Goal: Browse casually: Explore the website without a specific task or goal

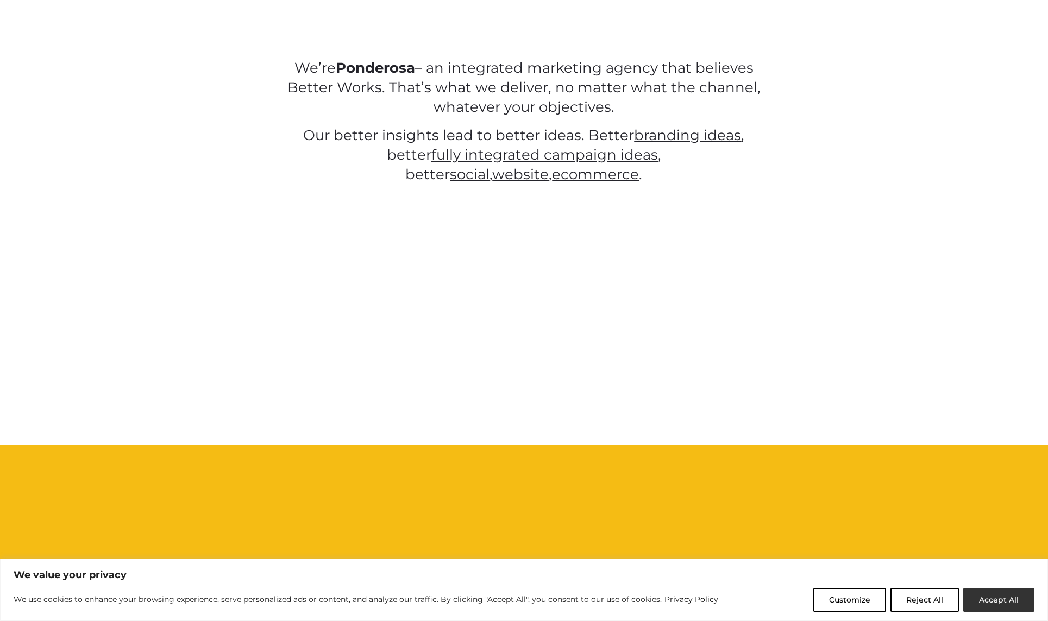
scroll to position [977, 0]
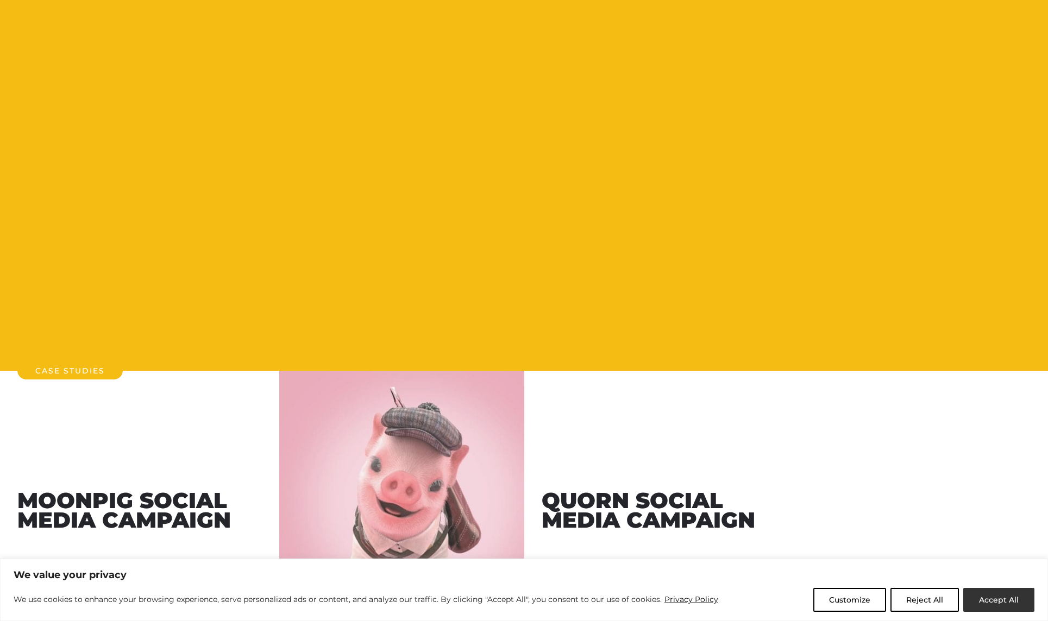
click at [1016, 597] on button "Accept All" at bounding box center [998, 600] width 71 height 24
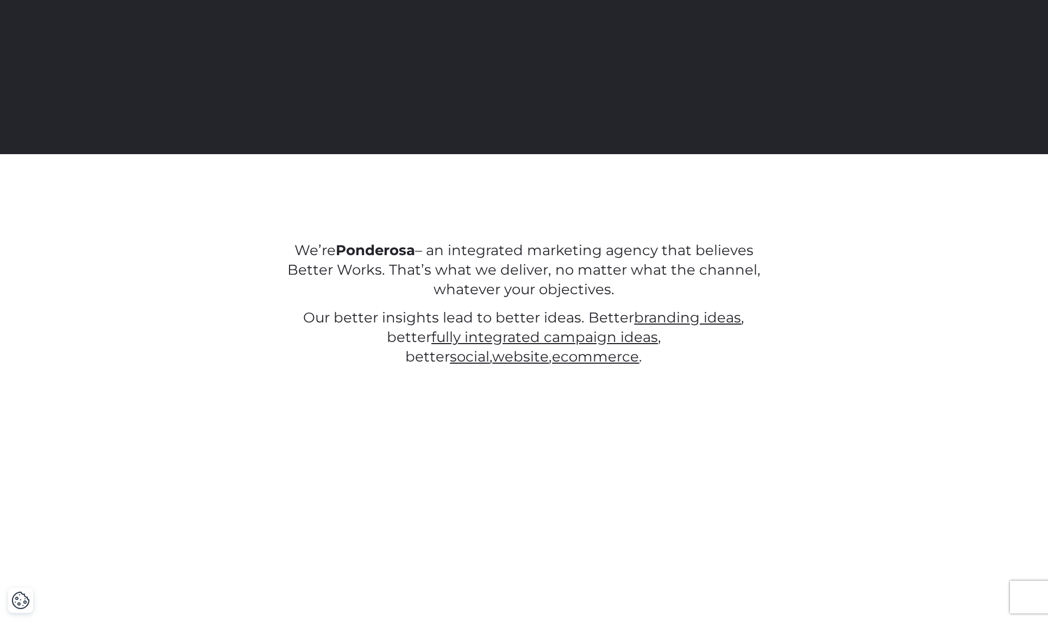
scroll to position [0, 0]
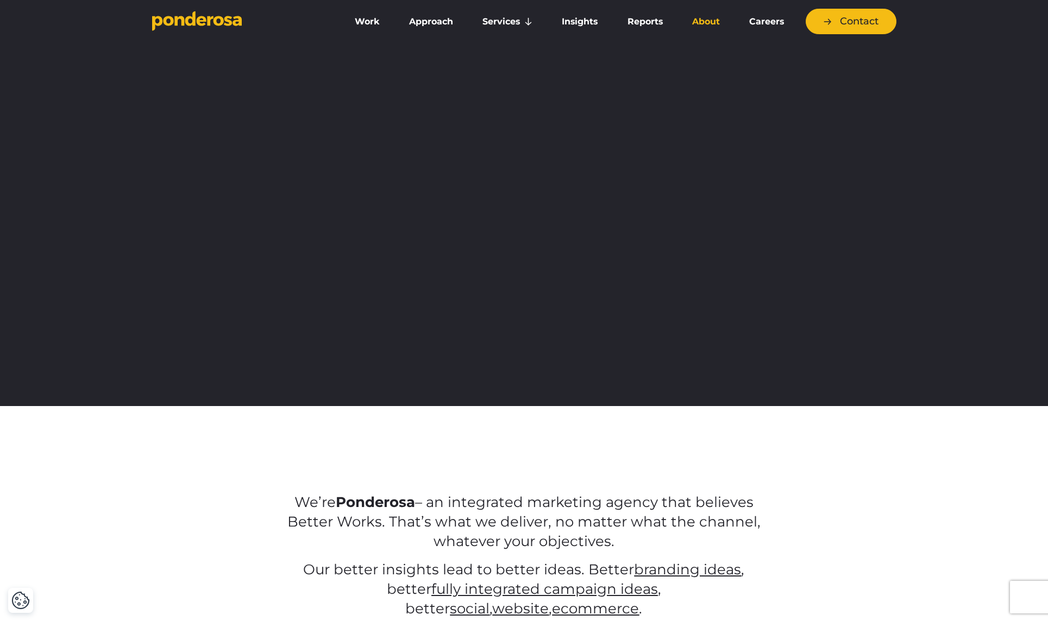
click at [702, 26] on link "About" at bounding box center [705, 21] width 53 height 23
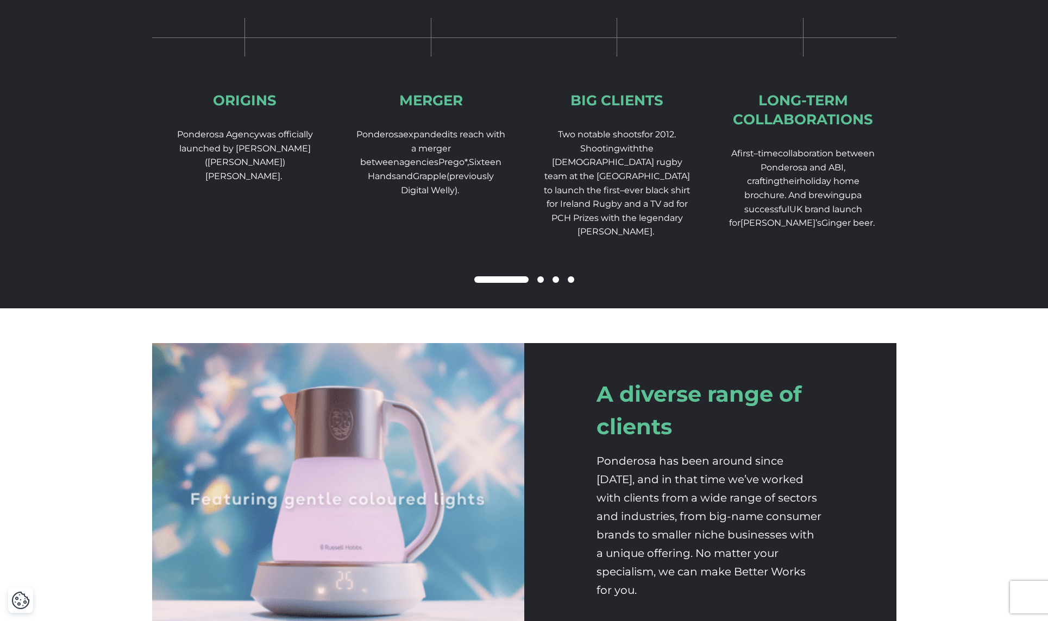
scroll to position [1738, 0]
click at [539, 282] on span at bounding box center [540, 279] width 7 height 7
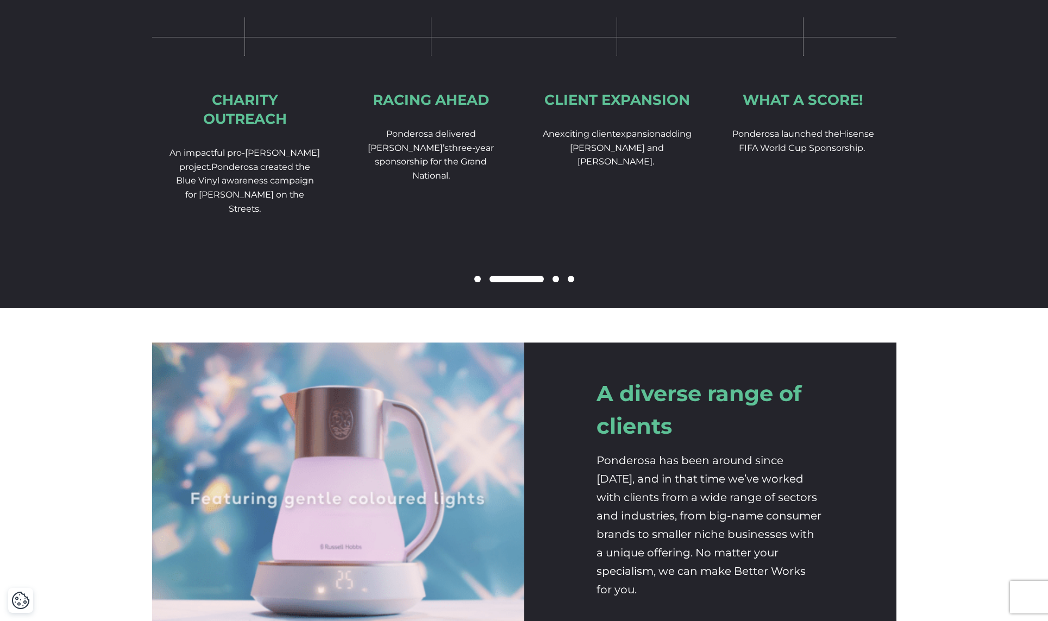
click at [555, 286] on div at bounding box center [524, 279] width 744 height 13
click at [553, 282] on span at bounding box center [555, 279] width 7 height 7
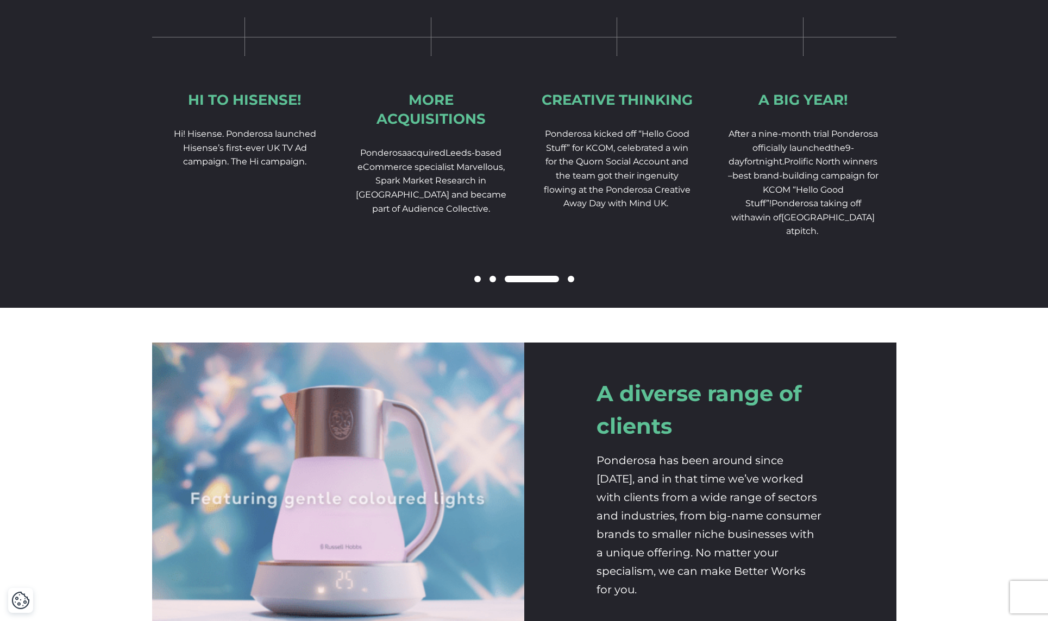
click at [569, 282] on span at bounding box center [570, 279] width 7 height 7
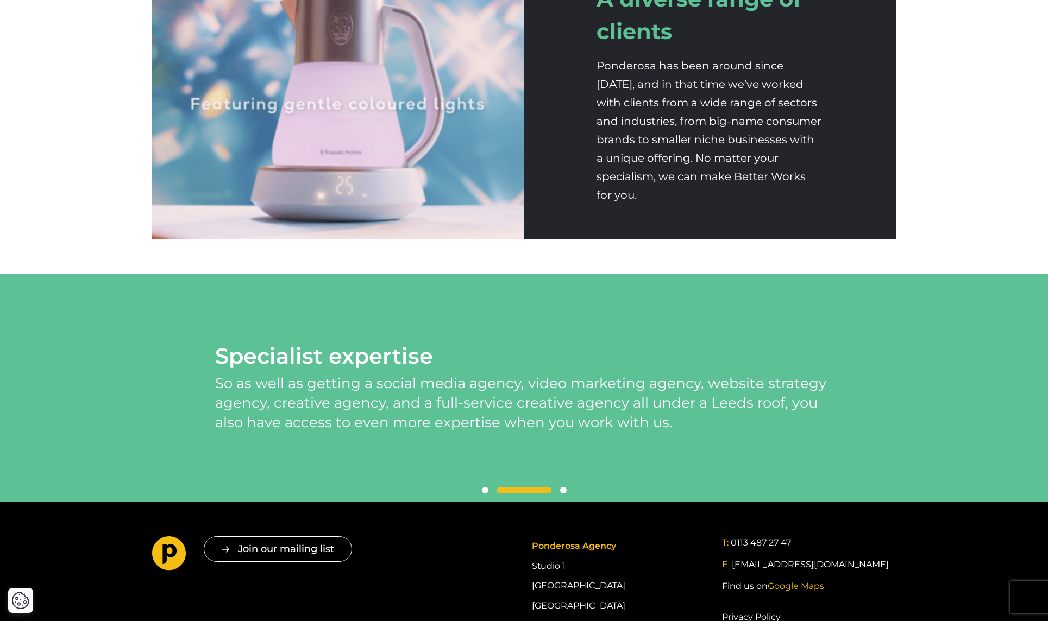
scroll to position [2226, 0]
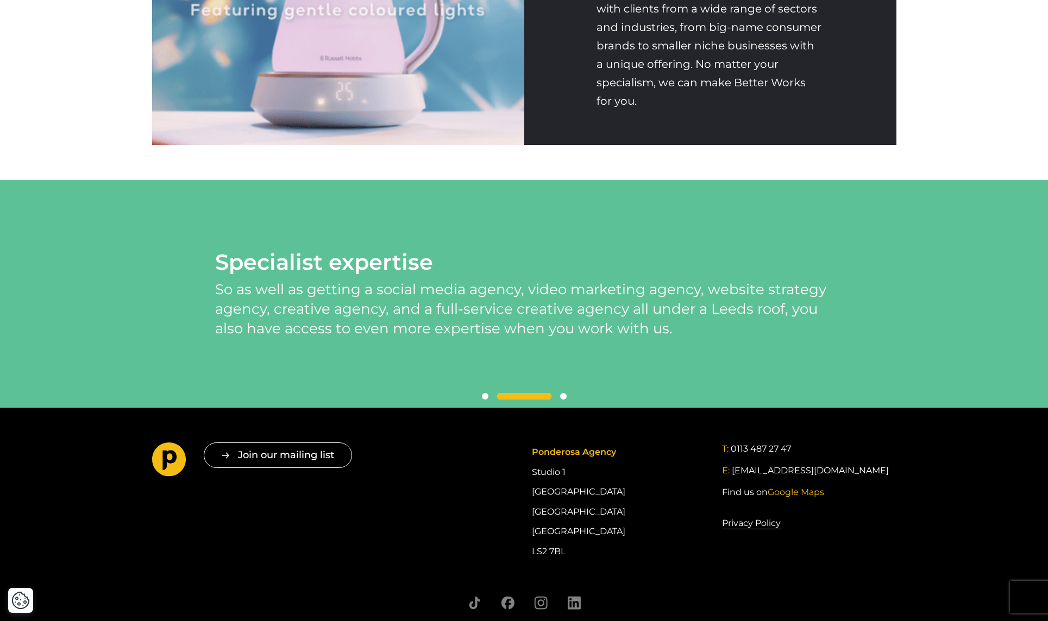
click at [564, 400] on span at bounding box center [563, 396] width 7 height 7
click at [564, 400] on span at bounding box center [539, 396] width 54 height 7
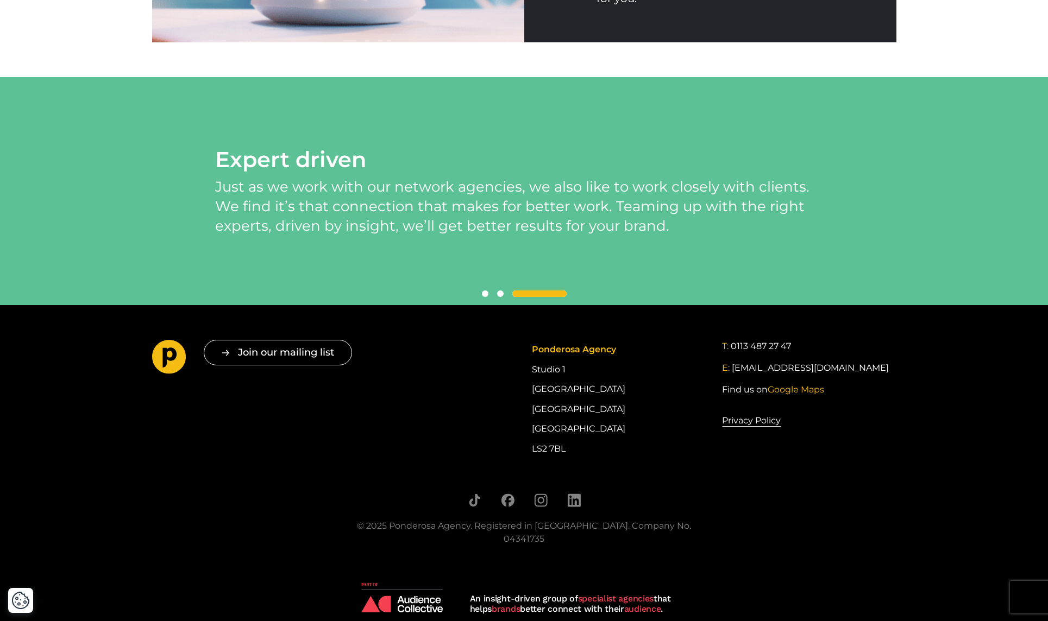
scroll to position [2353, 0]
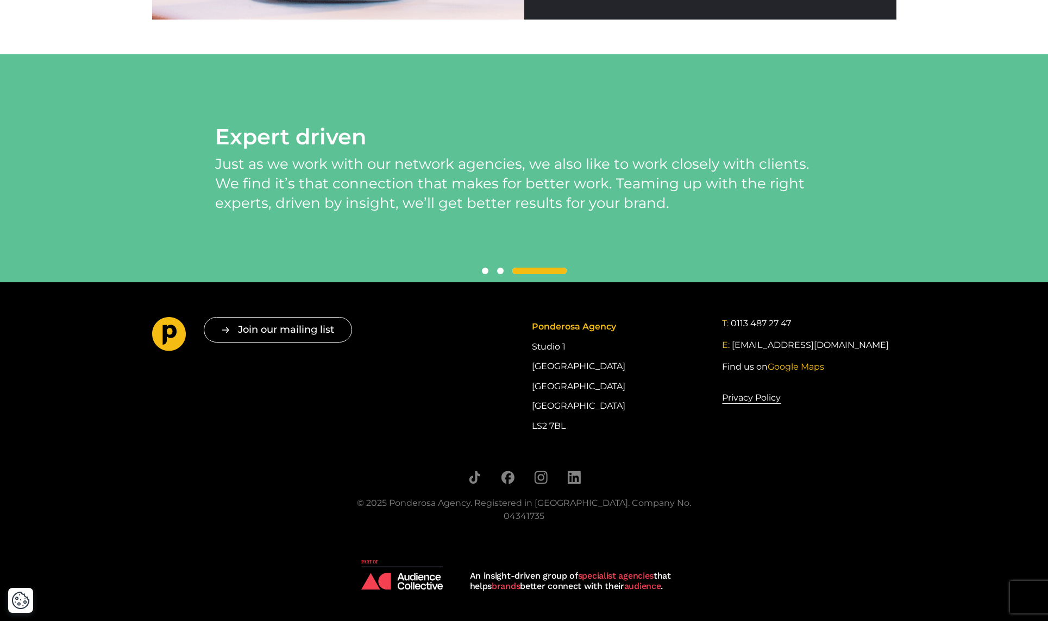
drag, startPoint x: 473, startPoint y: 450, endPoint x: 476, endPoint y: 398, distance: 52.2
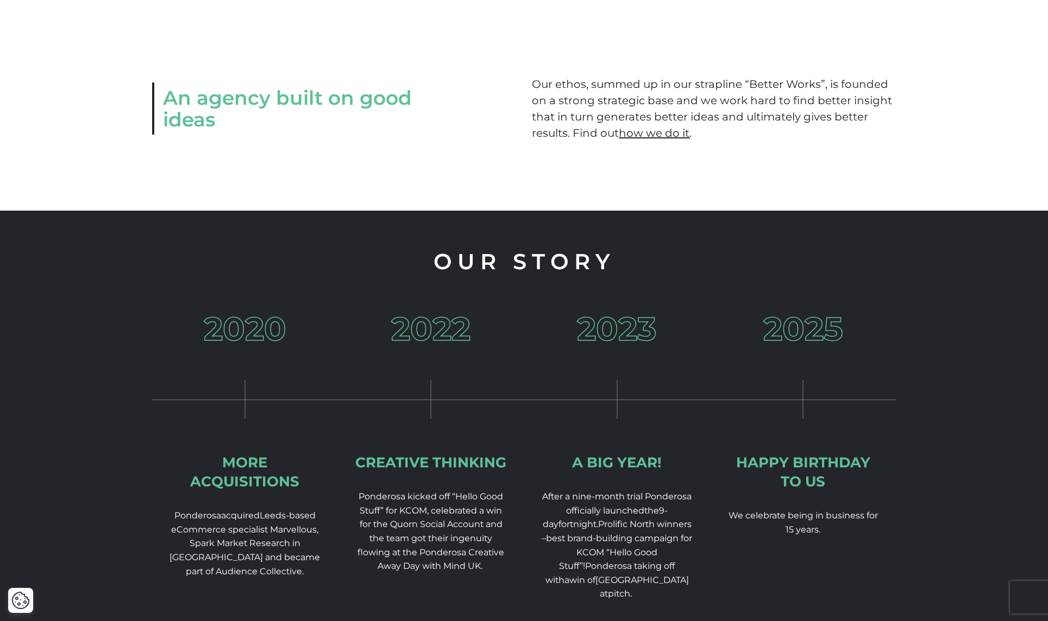
scroll to position [0, 0]
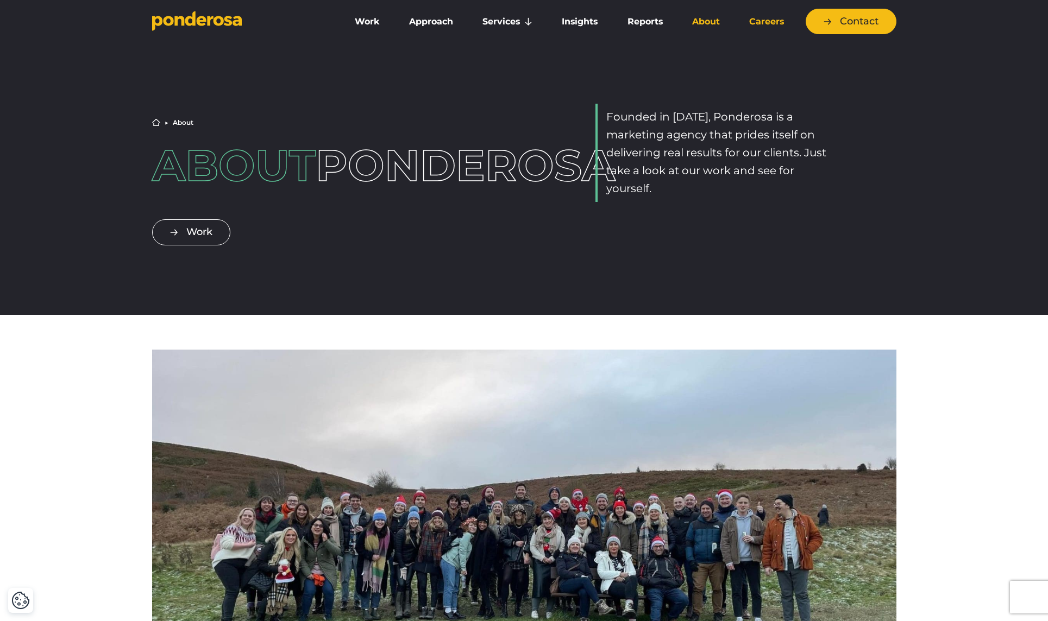
click at [761, 23] on link "Careers" at bounding box center [766, 21] width 60 height 23
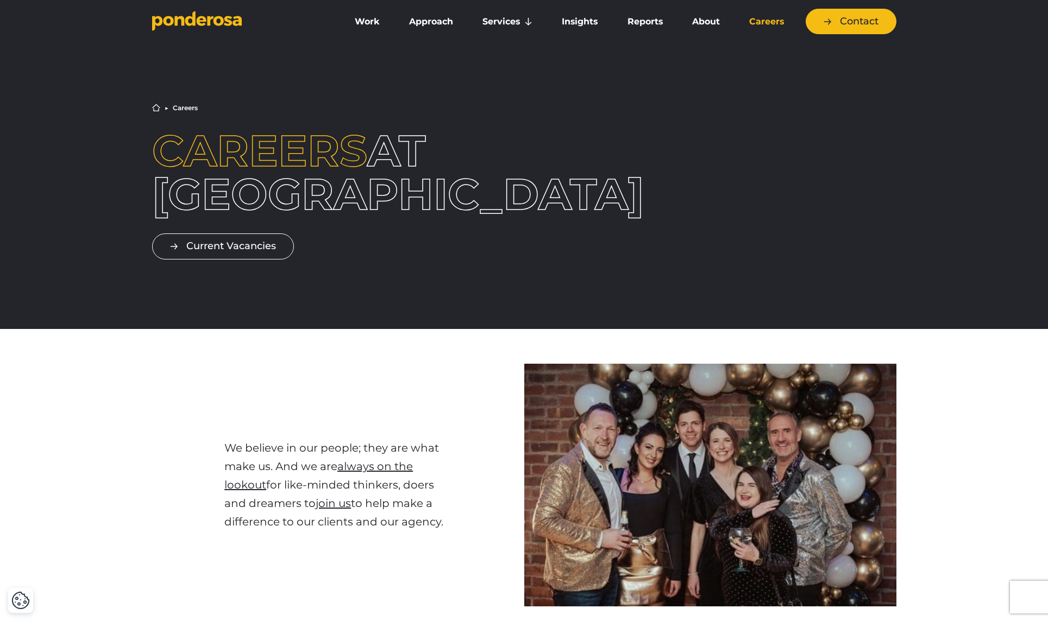
click at [640, 25] on link "Reports" at bounding box center [645, 21] width 60 height 23
click at [641, 22] on link "Reports" at bounding box center [645, 21] width 60 height 23
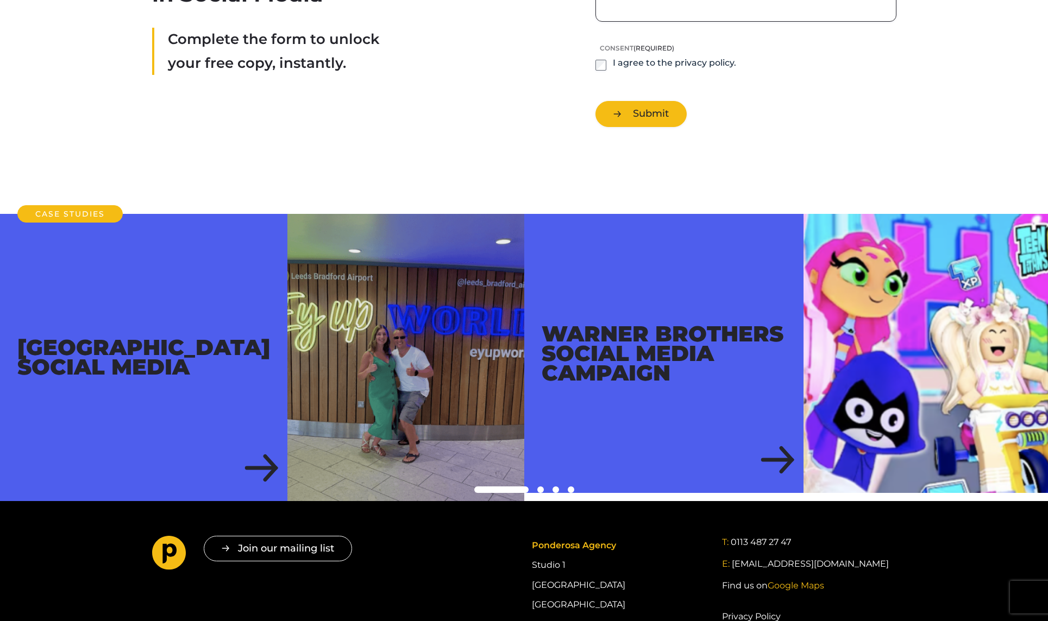
scroll to position [217, 0]
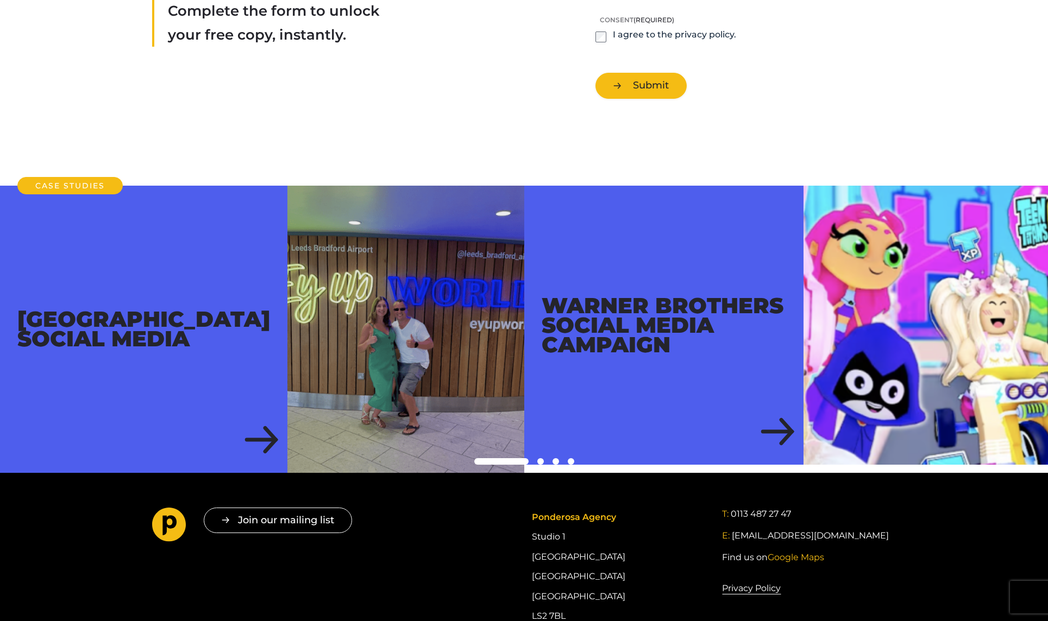
click at [541, 458] on span at bounding box center [540, 461] width 7 height 7
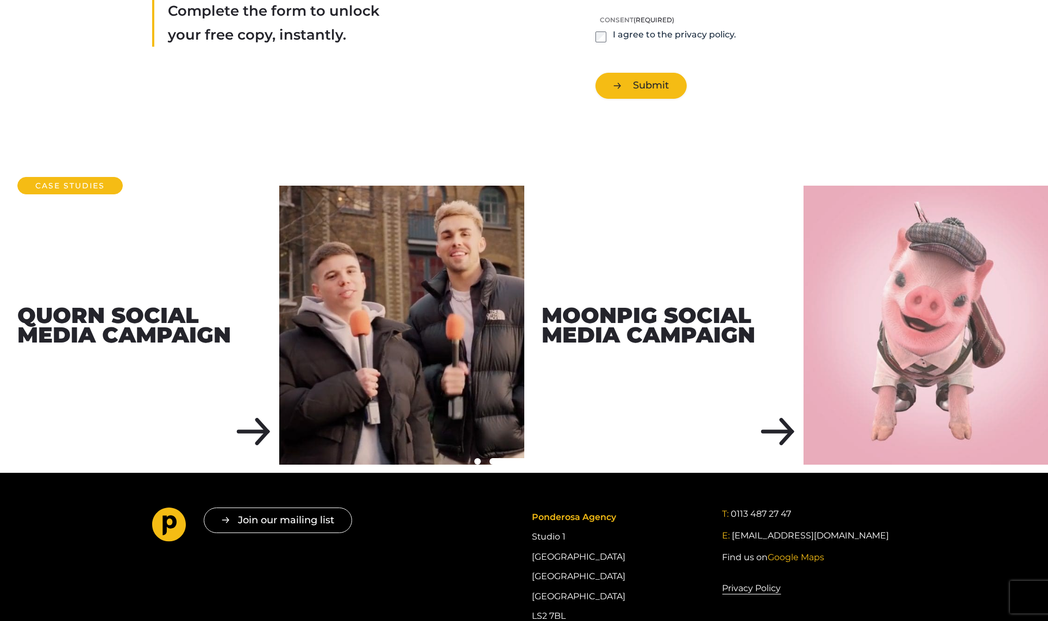
click at [548, 456] on div at bounding box center [524, 462] width 1048 height 13
click at [537, 458] on span at bounding box center [516, 461] width 54 height 7
drag, startPoint x: 537, startPoint y: 453, endPoint x: 557, endPoint y: 453, distance: 19.5
click at [557, 456] on div at bounding box center [524, 462] width 1048 height 13
click at [557, 458] on span at bounding box center [555, 461] width 7 height 7
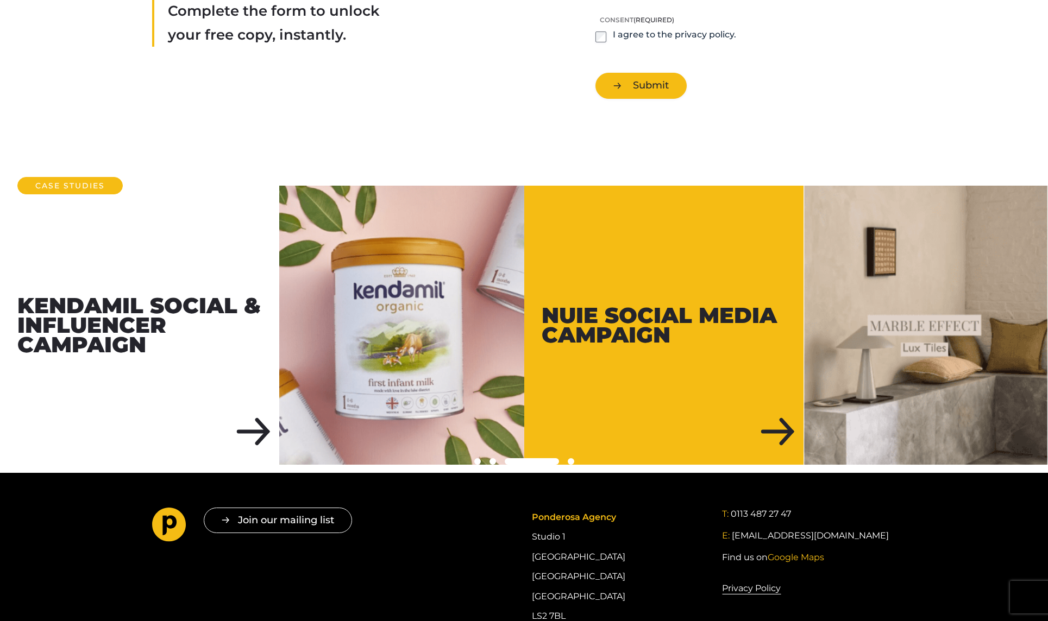
click at [573, 458] on span at bounding box center [570, 461] width 7 height 7
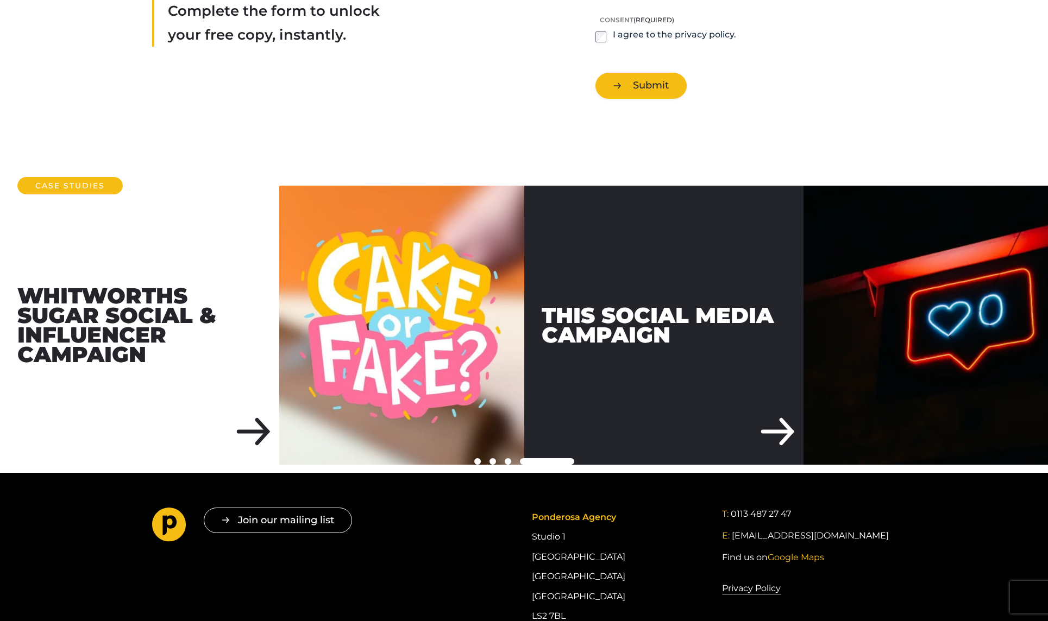
click at [603, 379] on div "THIS Social Media Campaign" at bounding box center [663, 325] width 279 height 279
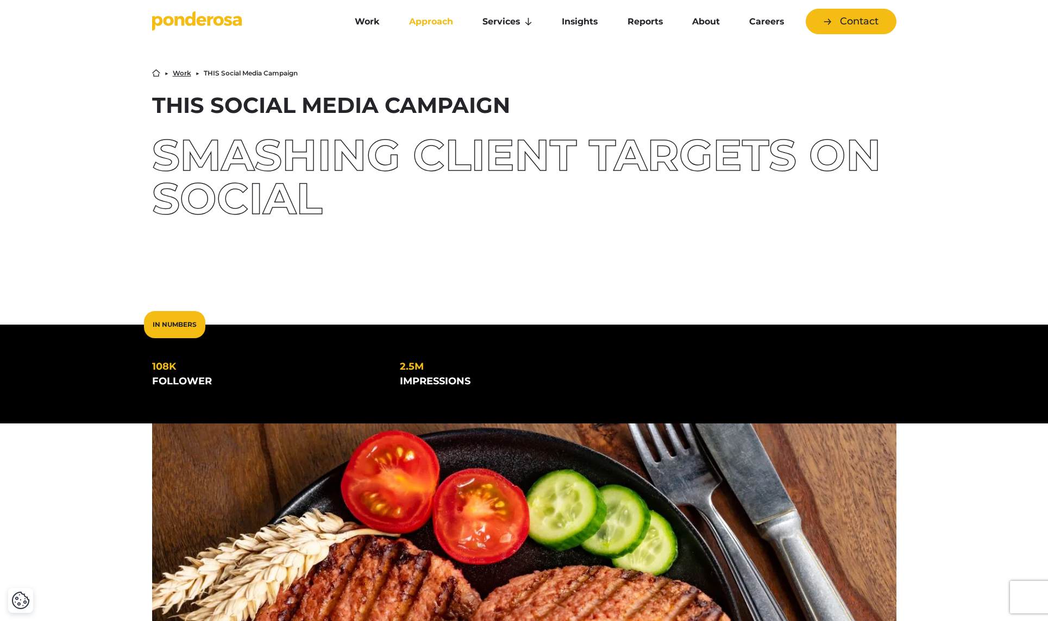
click at [439, 22] on link "Approach" at bounding box center [430, 21] width 69 height 23
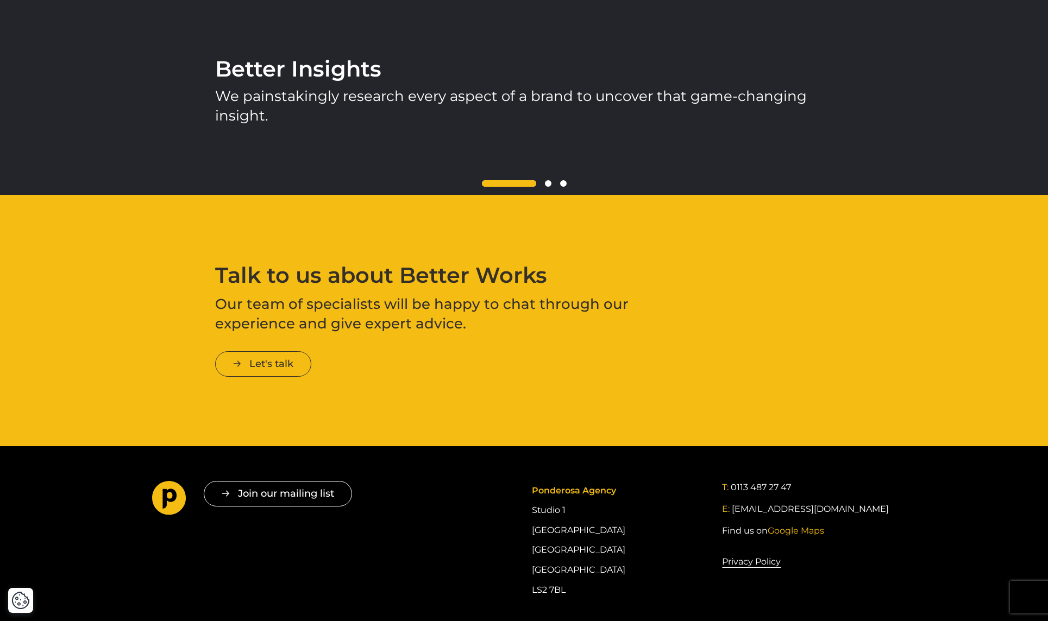
scroll to position [1629, 0]
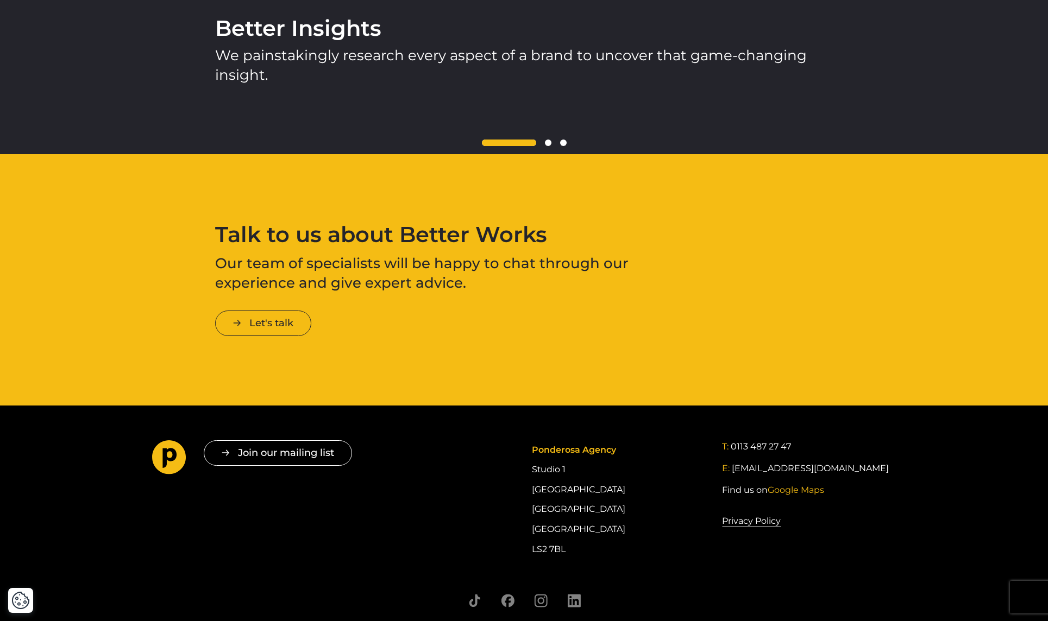
click at [550, 142] on span at bounding box center [548, 143] width 7 height 7
click at [565, 146] on div at bounding box center [523, 143] width 617 height 13
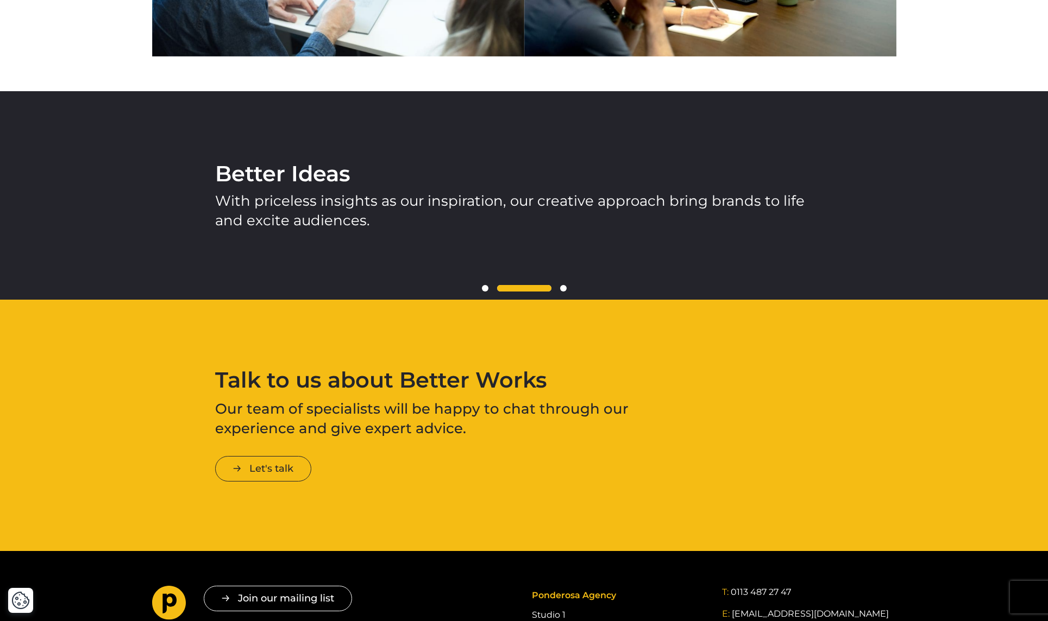
scroll to position [0, 0]
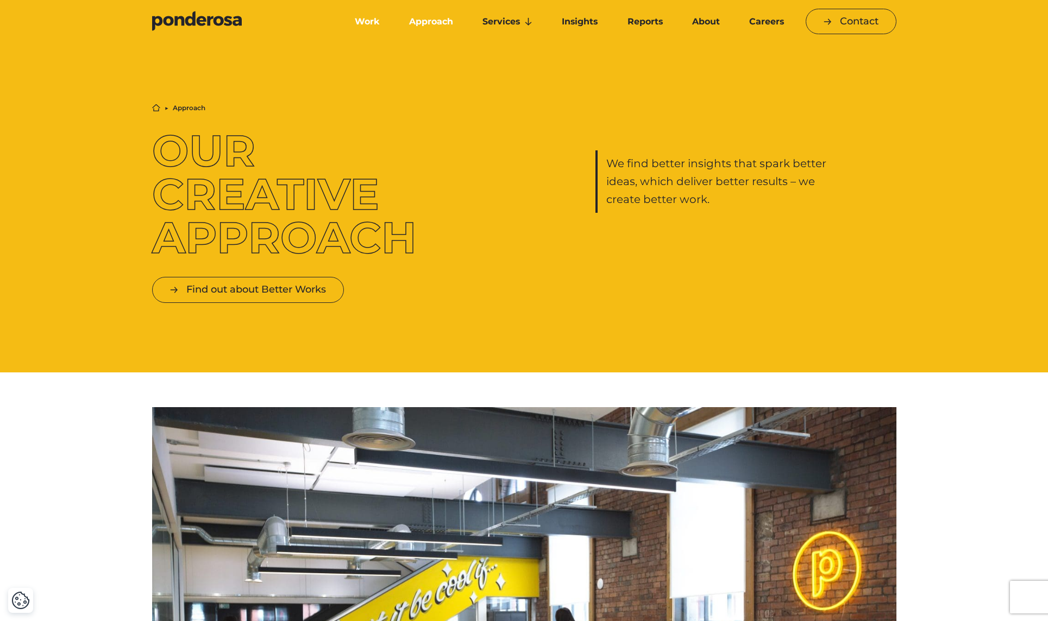
click at [369, 22] on link "Work" at bounding box center [367, 21] width 50 height 23
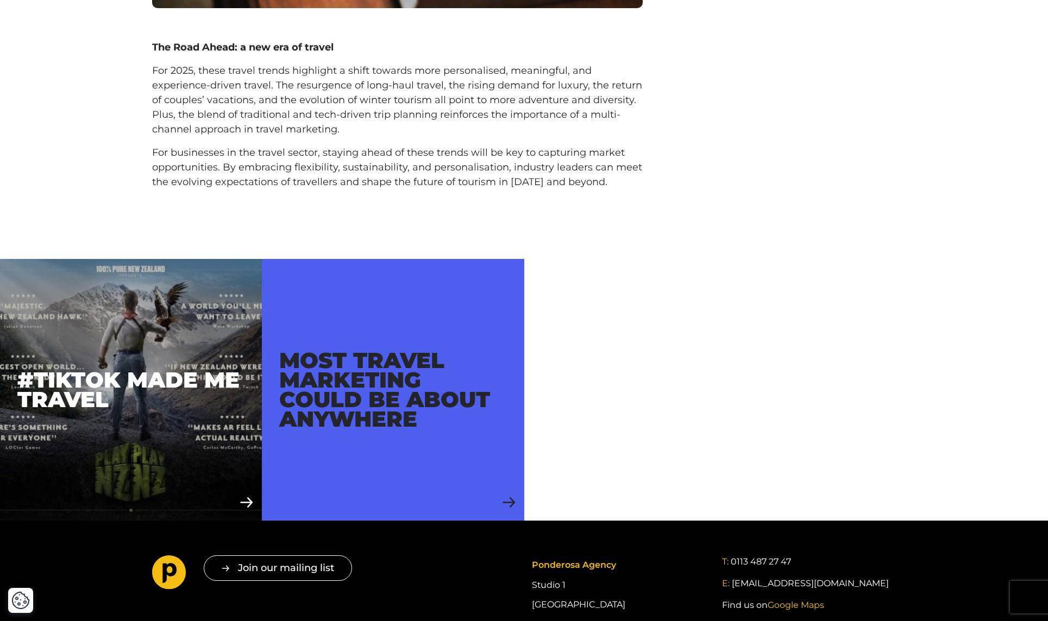
scroll to position [3737, 0]
